Goal: Task Accomplishment & Management: Complete application form

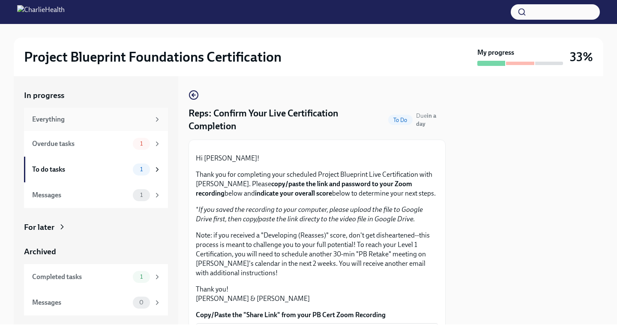
click at [73, 120] on div "Everything" at bounding box center [91, 119] width 118 height 9
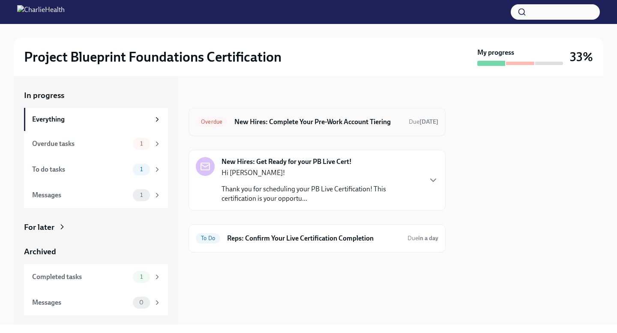
click at [325, 121] on h6 "New Hires: Complete Your Pre-Work Account Tiering" at bounding box center [317, 121] width 167 height 9
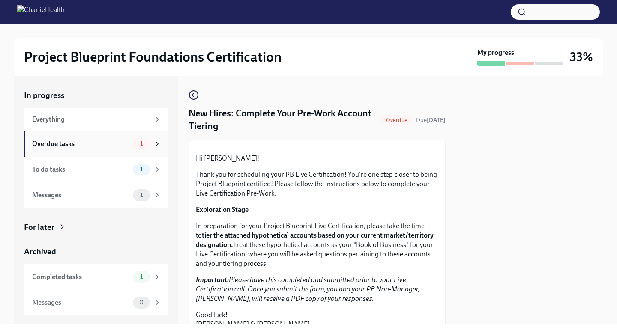
click at [101, 139] on div "Overdue tasks 1" at bounding box center [96, 144] width 129 height 12
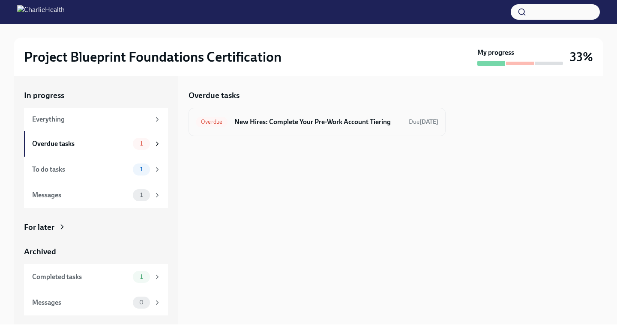
click at [282, 122] on h6 "New Hires: Complete Your Pre-Work Account Tiering" at bounding box center [317, 121] width 167 height 9
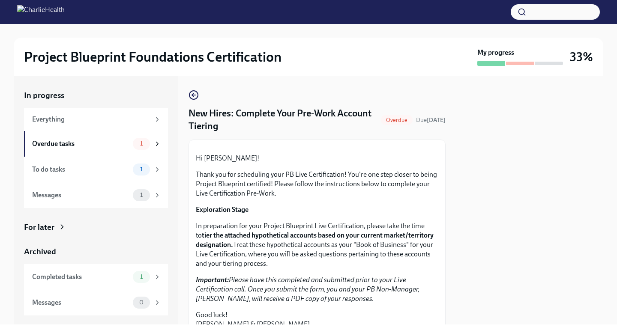
scroll to position [246, 0]
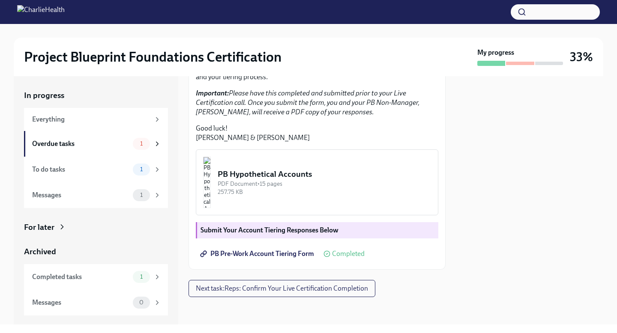
click at [266, 255] on span "PB Pre-Work Account Tiering Form" at bounding box center [258, 254] width 112 height 9
click at [219, 253] on span "PB Pre-Work Account Tiering Form" at bounding box center [258, 254] width 112 height 9
click at [115, 172] on div "To do tasks" at bounding box center [80, 169] width 97 height 9
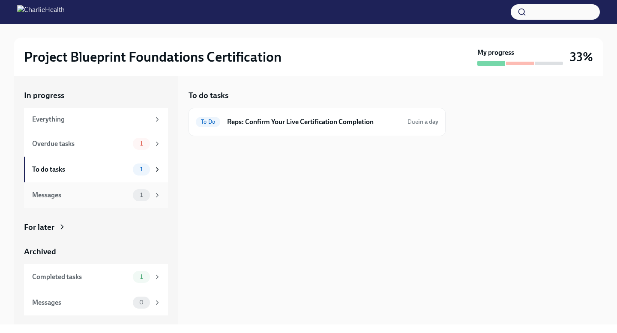
click at [121, 196] on div "Messages" at bounding box center [80, 195] width 97 height 9
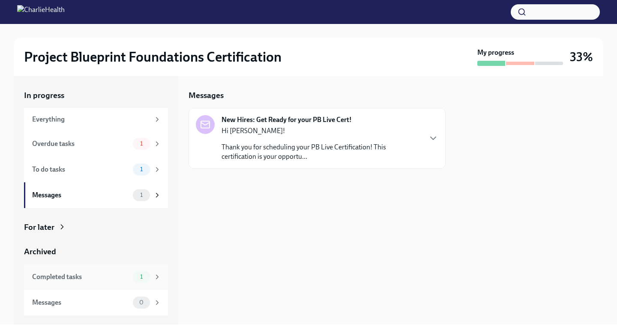
click at [103, 278] on div "Completed tasks" at bounding box center [80, 276] width 97 height 9
